Goal: Information Seeking & Learning: Learn about a topic

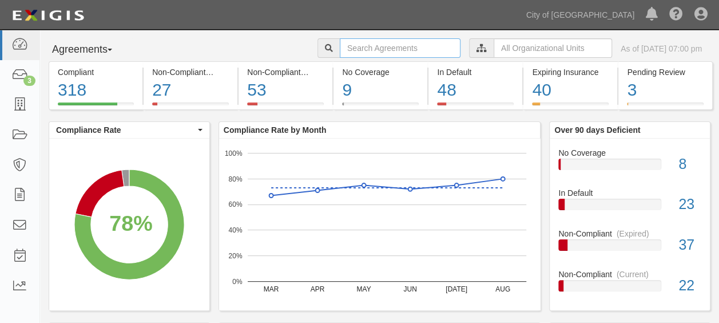
click at [370, 49] on input "text" at bounding box center [400, 47] width 121 height 19
click at [27, 108] on icon at bounding box center [19, 104] width 16 height 13
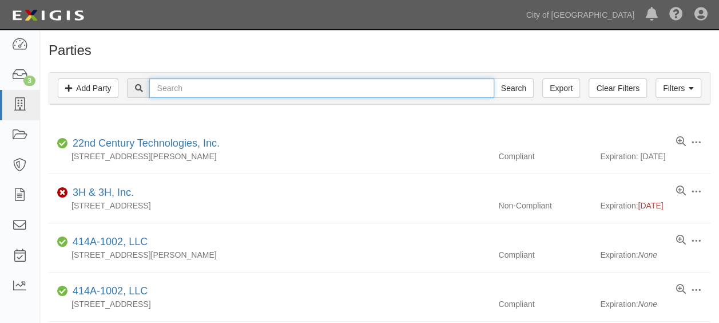
click at [196, 86] on input "text" at bounding box center [321, 87] width 345 height 19
type input "KIND HOSPITALITY"
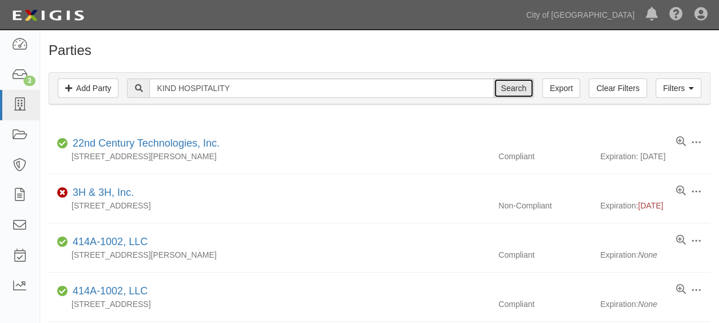
click at [520, 85] on input "Search" at bounding box center [514, 87] width 40 height 19
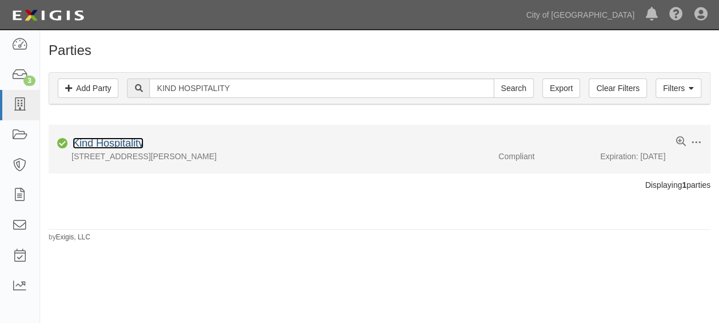
click at [129, 139] on link "Kind Hospitality" at bounding box center [108, 142] width 71 height 11
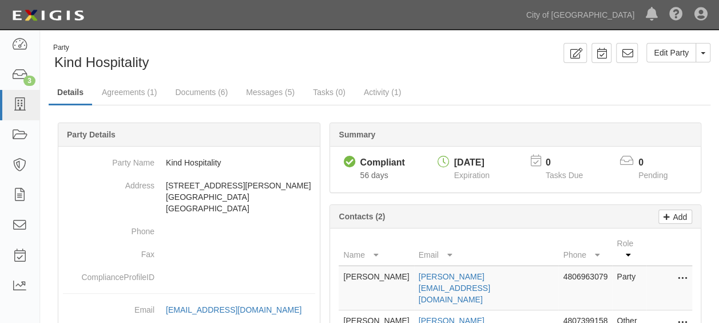
drag, startPoint x: 0, startPoint y: 0, endPoint x: 129, endPoint y: 134, distance: 186.2
click at [129, 134] on div "Party Details" at bounding box center [189, 134] width 262 height 23
click at [145, 86] on link "Agreements (1)" at bounding box center [129, 93] width 72 height 25
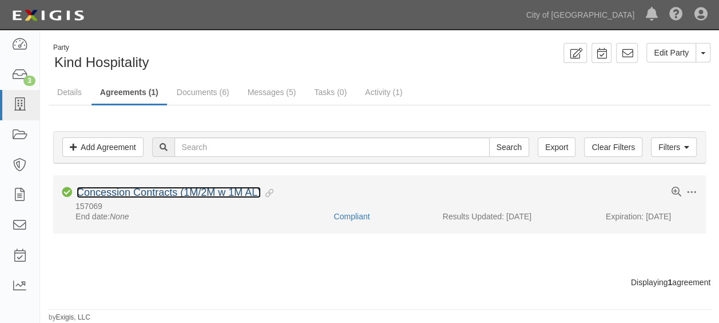
click at [196, 187] on link "Concession Contracts (1M/2M w 1M AL)" at bounding box center [169, 192] width 184 height 11
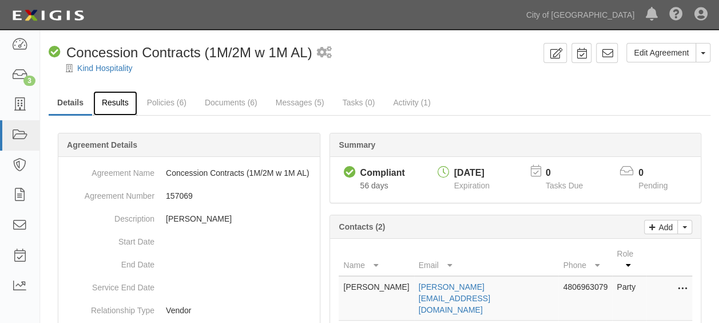
click at [125, 103] on link "Results" at bounding box center [115, 103] width 44 height 25
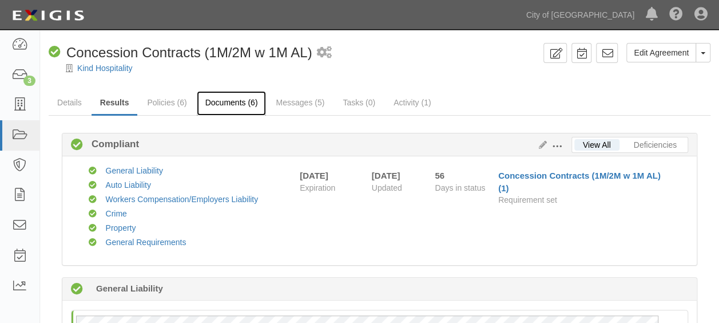
click at [237, 108] on link "Documents (6)" at bounding box center [232, 103] width 70 height 25
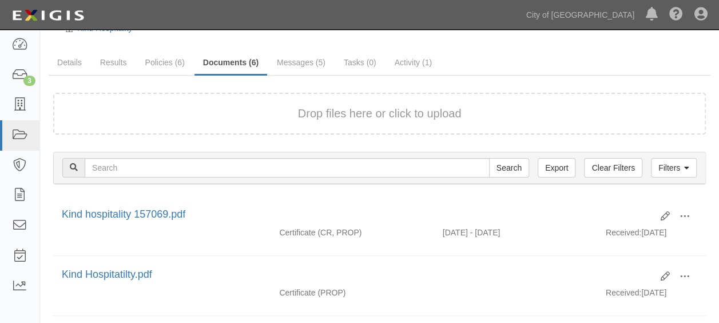
scroll to position [41, 0]
click at [433, 118] on button "Drop files here or click to upload" at bounding box center [380, 112] width 164 height 17
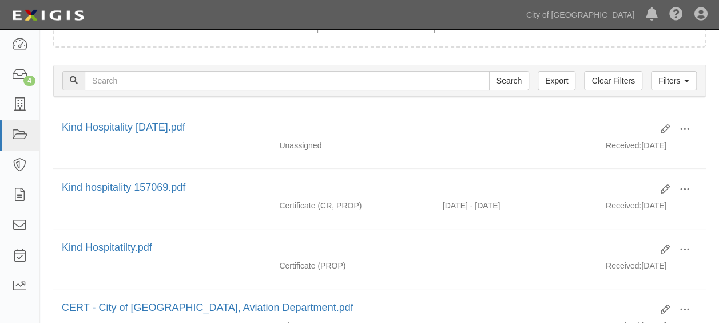
scroll to position [128, 0]
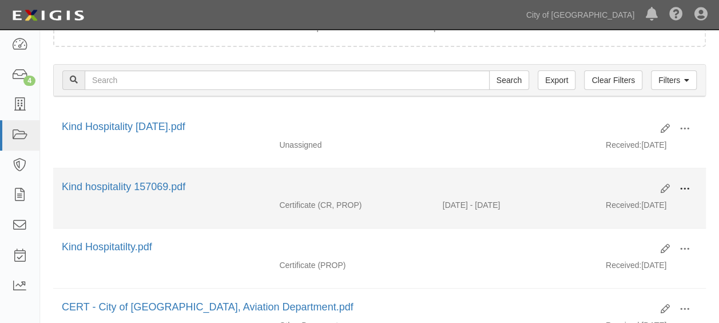
click at [689, 185] on span at bounding box center [685, 189] width 10 height 10
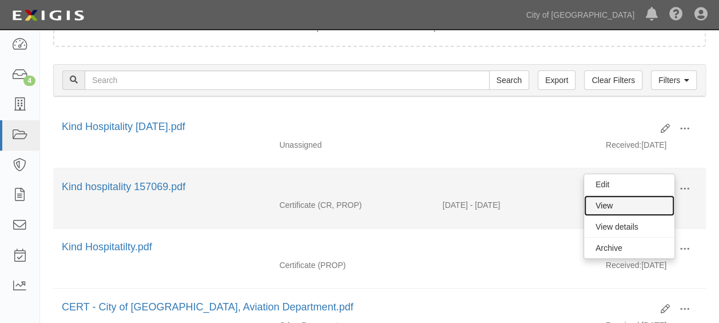
click at [616, 201] on link "View" at bounding box center [629, 205] width 90 height 21
